Goal: Check status: Check status

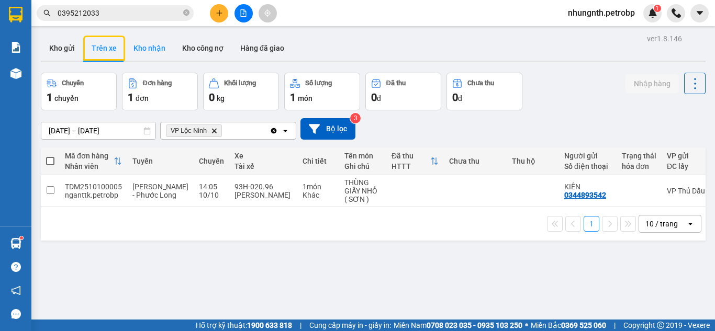
click at [148, 38] on button "Kho nhận" at bounding box center [149, 48] width 49 height 25
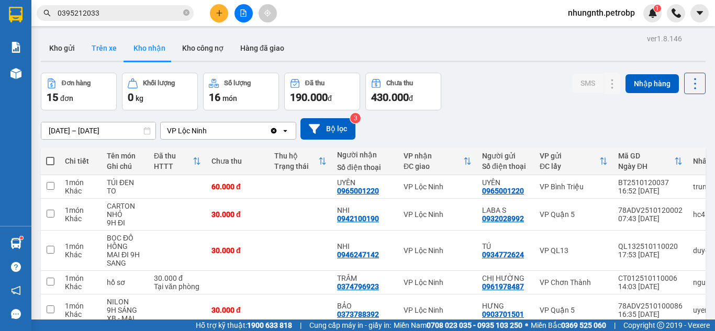
click at [112, 45] on button "Trên xe" at bounding box center [104, 48] width 42 height 25
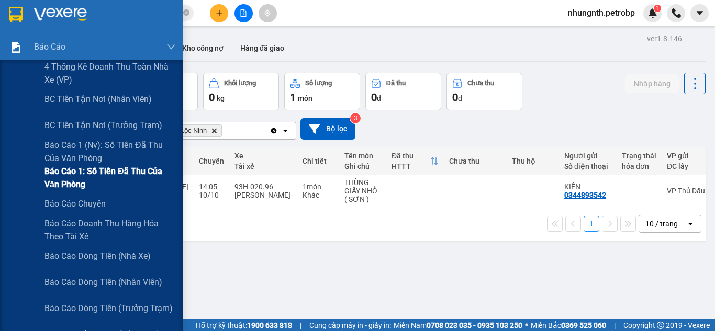
click at [108, 180] on span "Báo cáo 1: Số tiền đã thu của văn phòng" at bounding box center [110, 178] width 131 height 26
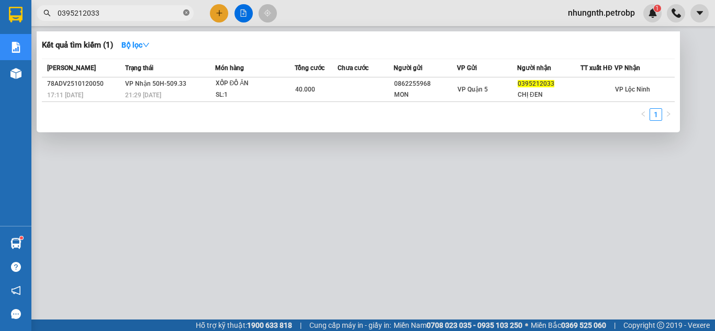
click at [185, 15] on icon "close-circle" at bounding box center [186, 12] width 6 height 6
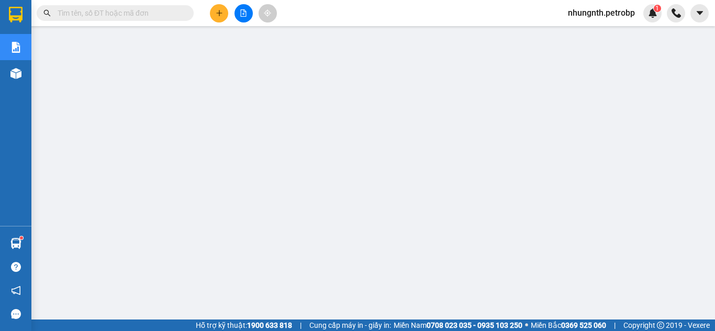
click at [170, 15] on input "text" at bounding box center [120, 13] width 124 height 12
paste input "BT2510120031"
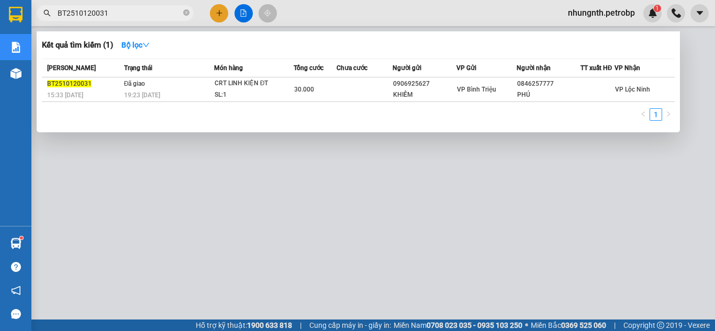
type input "BT2510120031"
click at [191, 278] on div at bounding box center [357, 165] width 715 height 331
